Goal: Register for event/course

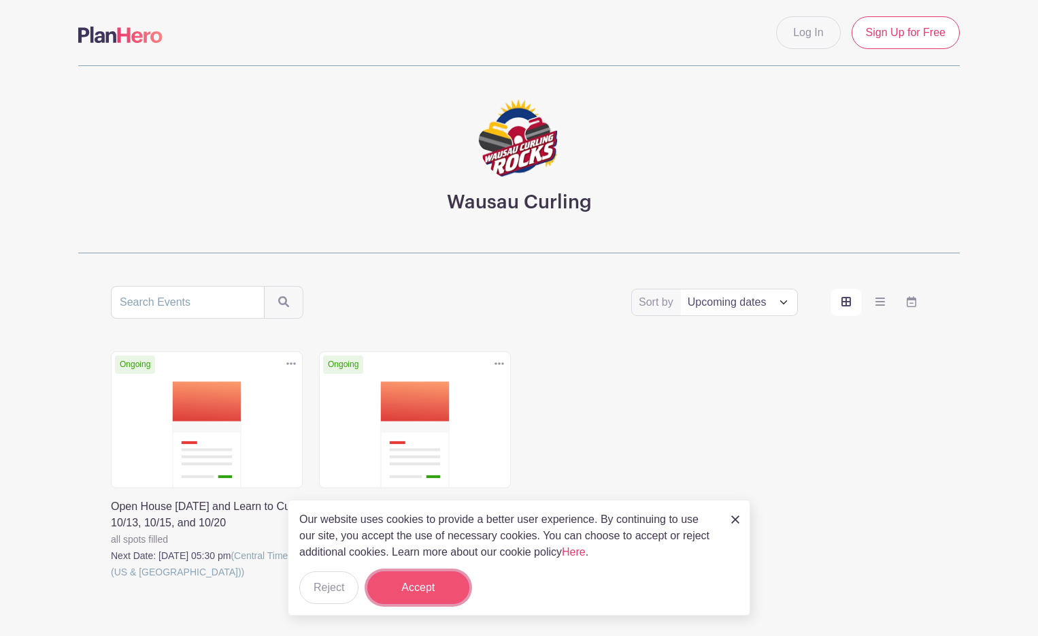
click at [440, 587] on button "Accept" at bounding box center [418, 587] width 102 height 33
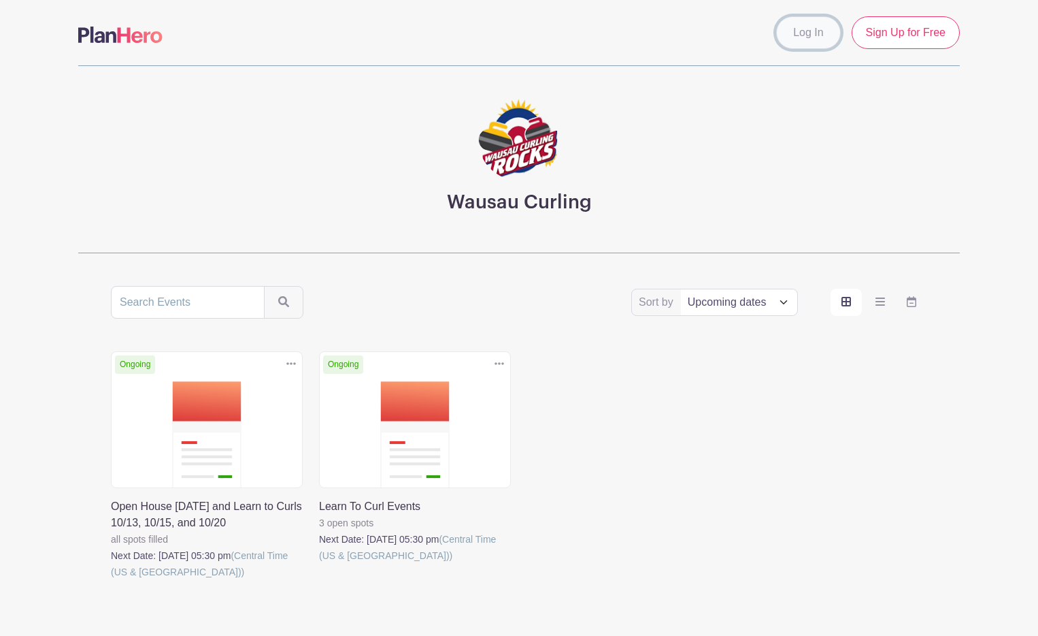
click at [806, 36] on link "Log In" at bounding box center [808, 32] width 64 height 33
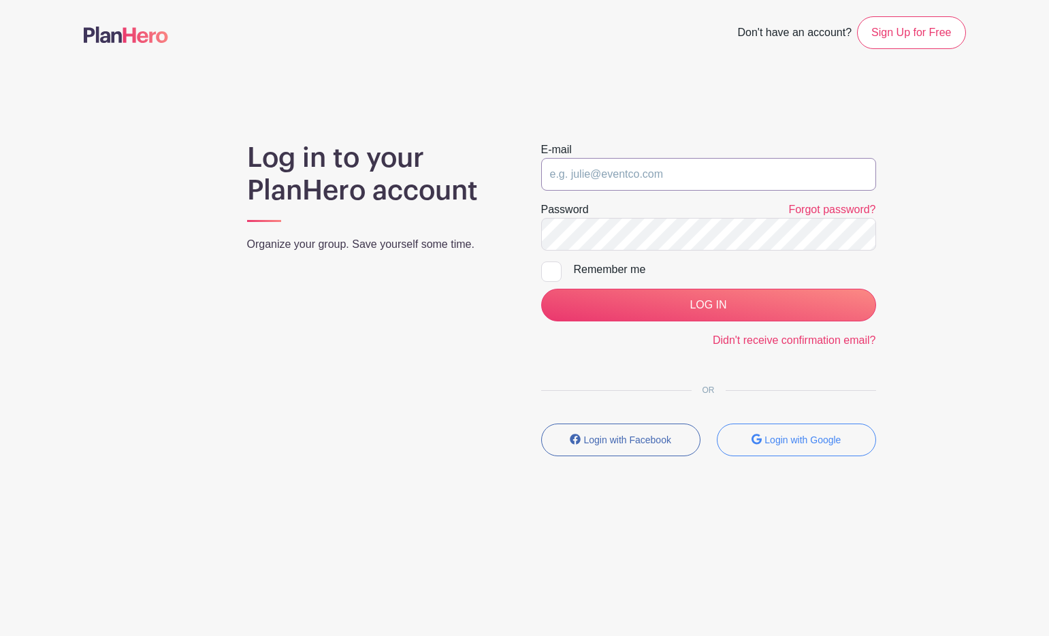
click at [596, 175] on input "email" at bounding box center [708, 174] width 335 height 33
type input "mutz.craig@gmail.com"
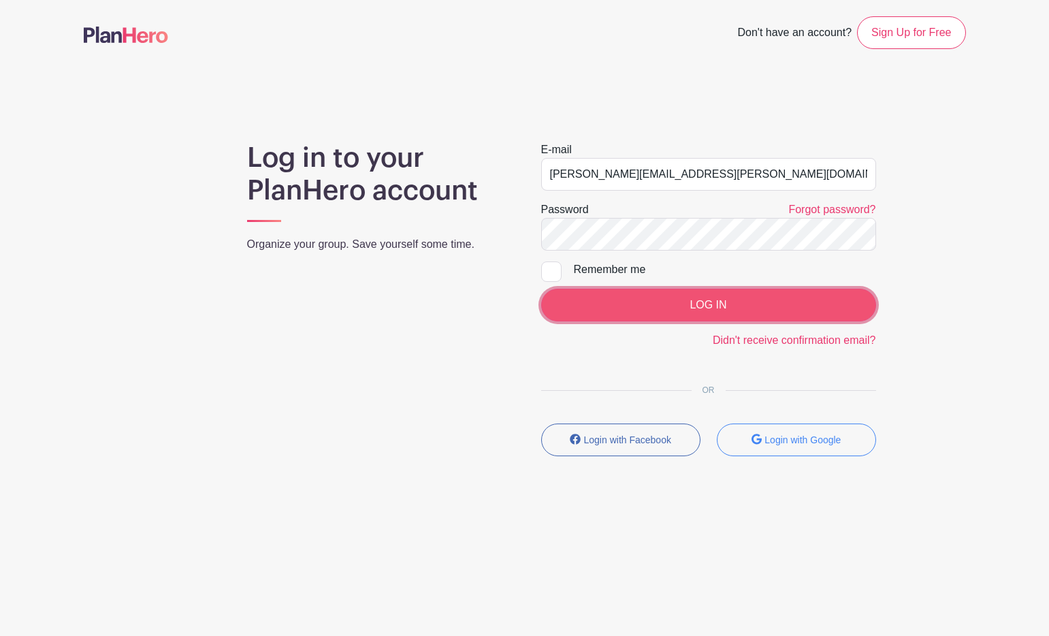
click at [644, 314] on input "LOG IN" at bounding box center [708, 305] width 335 height 33
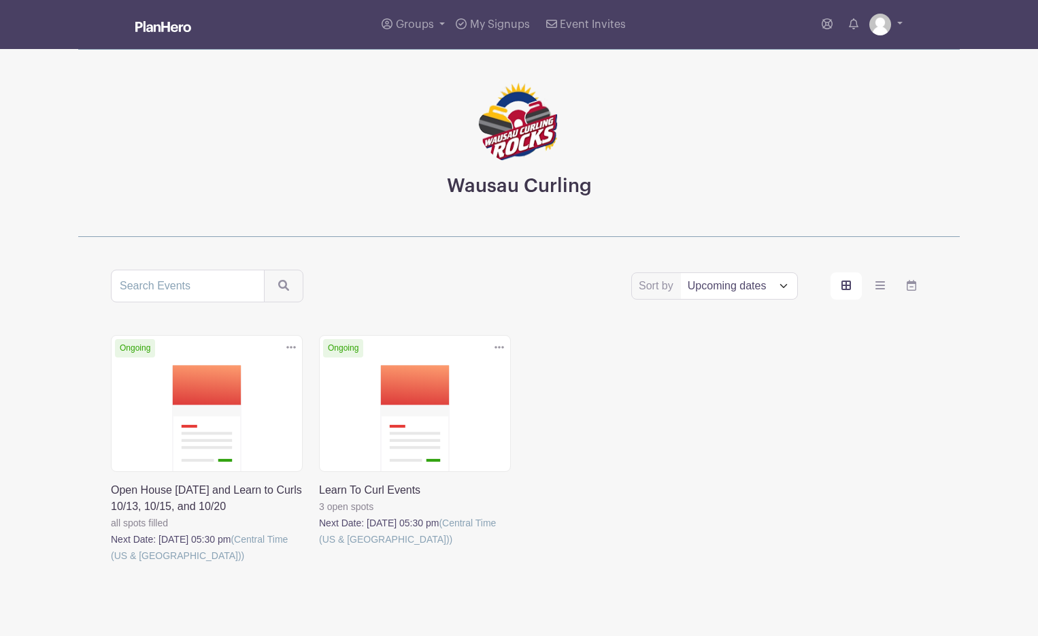
click at [111, 563] on link at bounding box center [111, 563] width 0 height 0
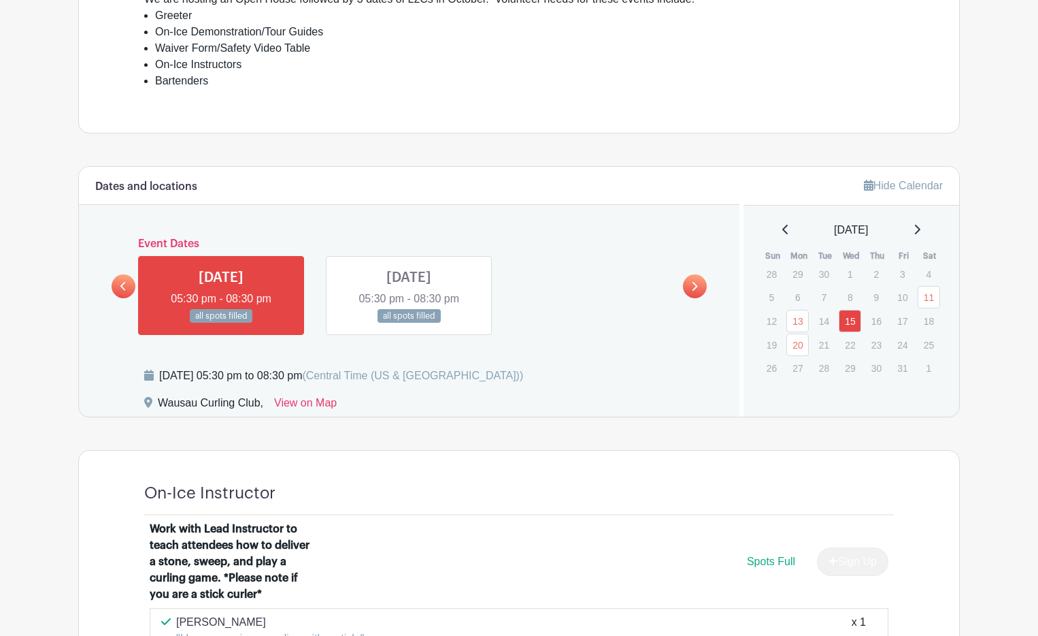
scroll to position [575, 0]
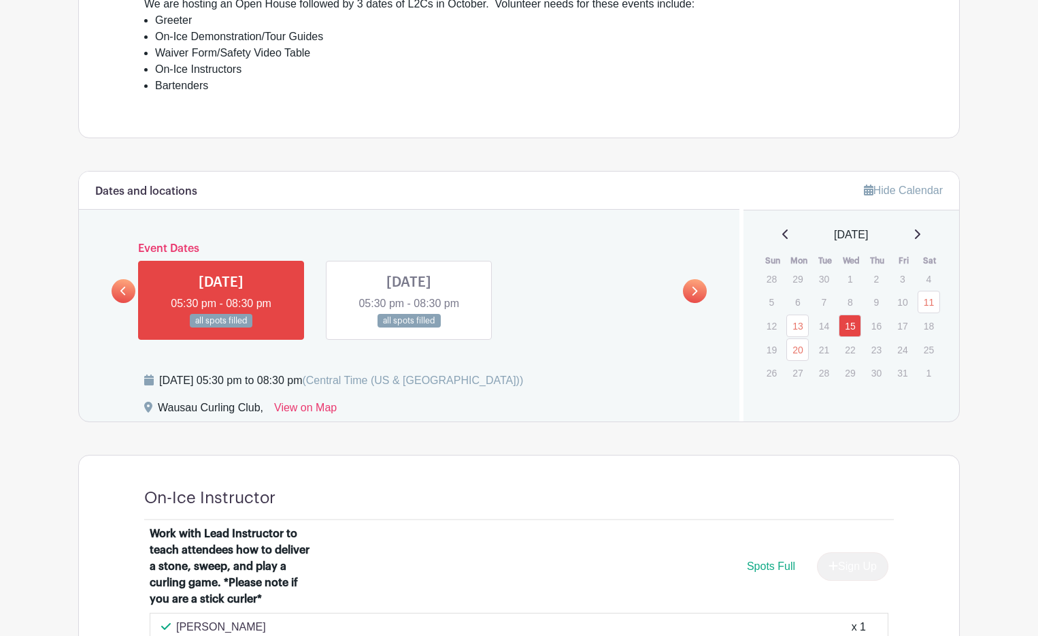
click at [221, 328] on link at bounding box center [221, 328] width 0 height 0
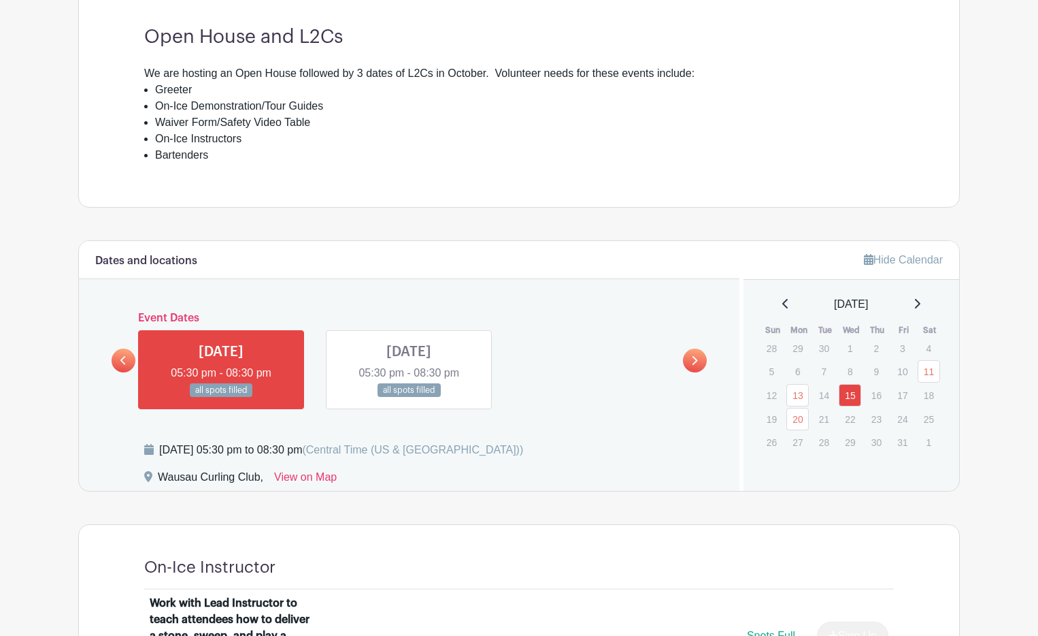
scroll to position [508, 0]
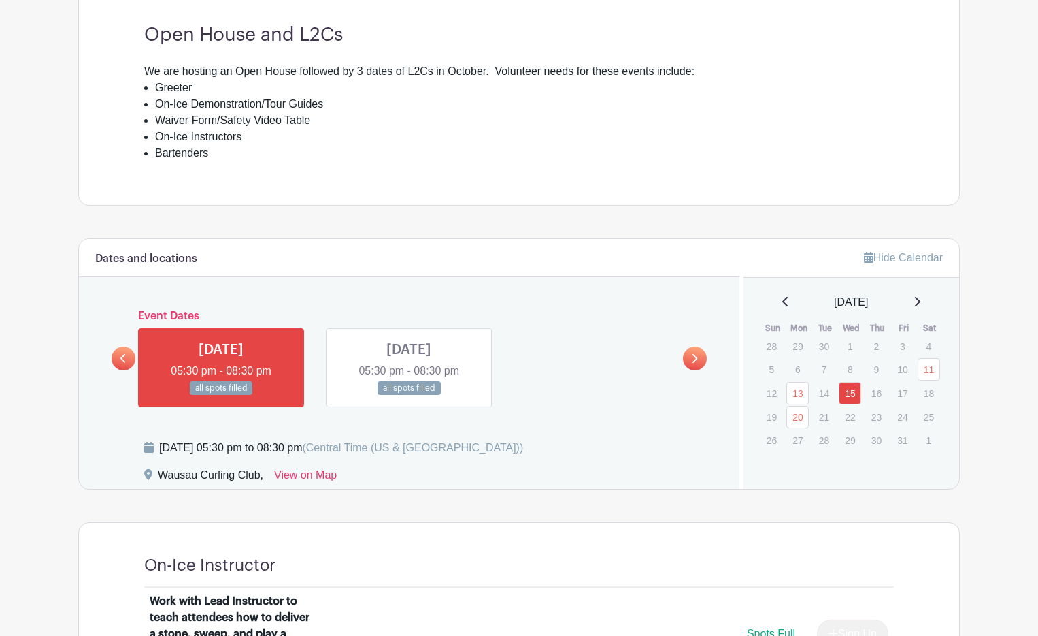
click at [694, 365] on link at bounding box center [695, 358] width 24 height 24
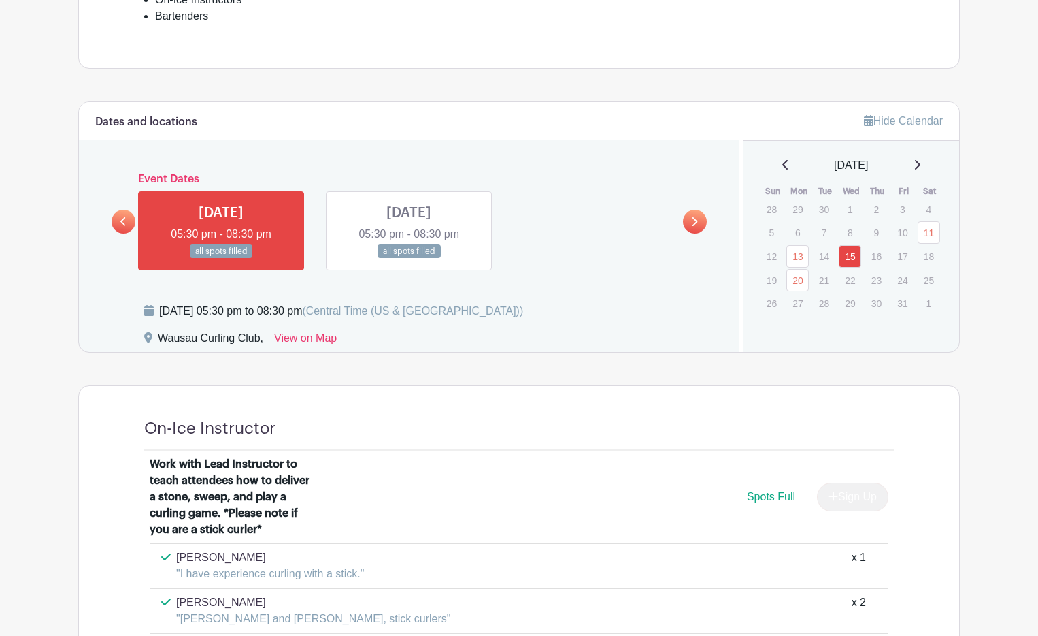
scroll to position [910, 0]
